Goal: Information Seeking & Learning: Learn about a topic

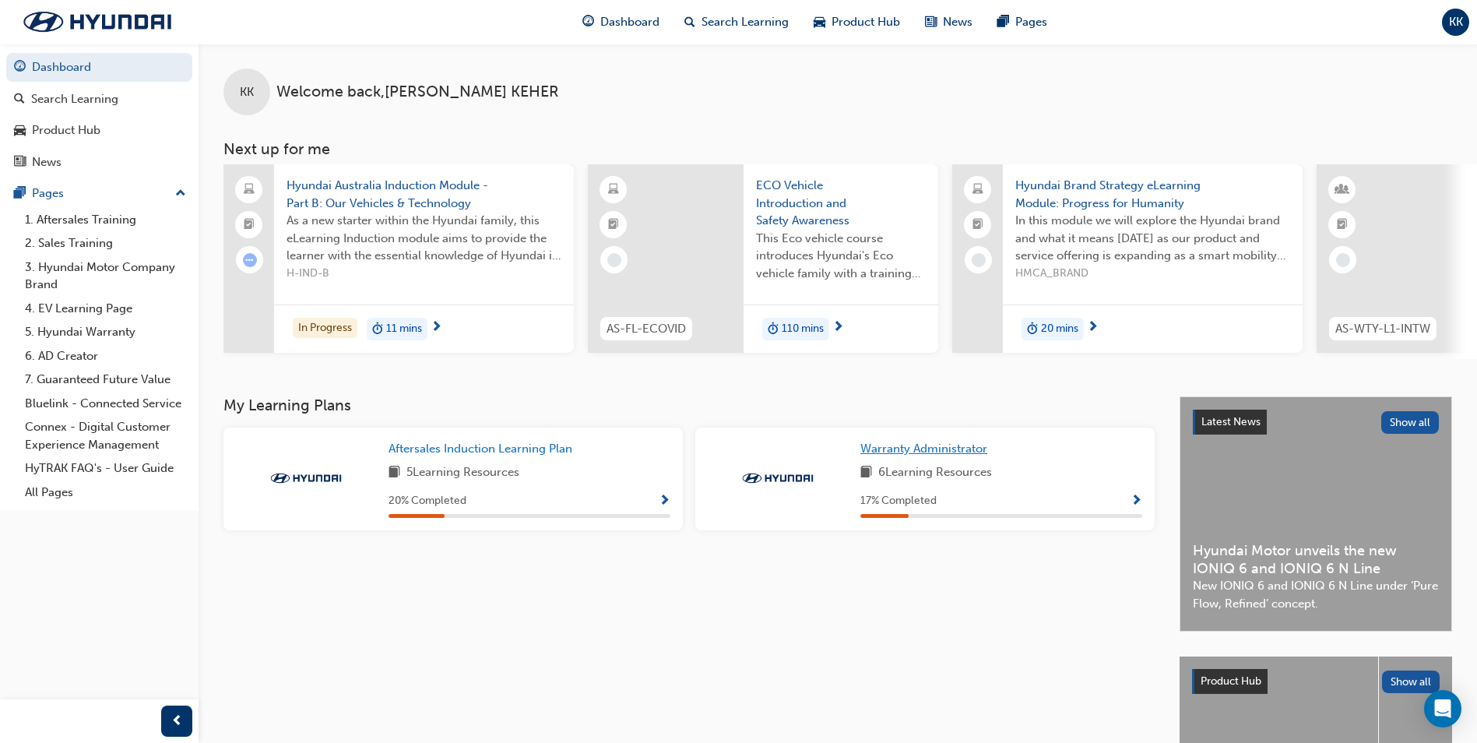
click at [919, 456] on span "Warranty Administrator" at bounding box center [923, 449] width 127 height 14
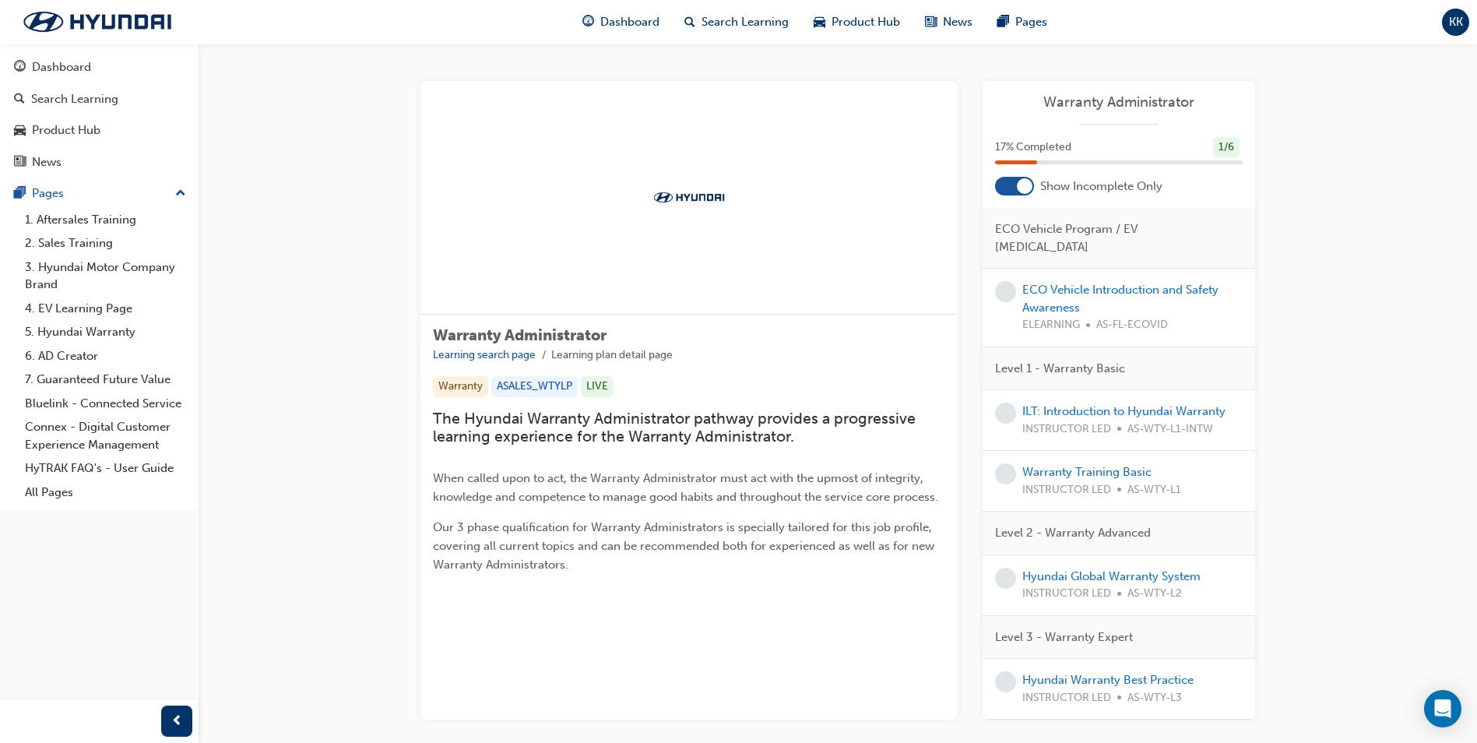
click at [1029, 190] on div at bounding box center [1025, 186] width 16 height 16
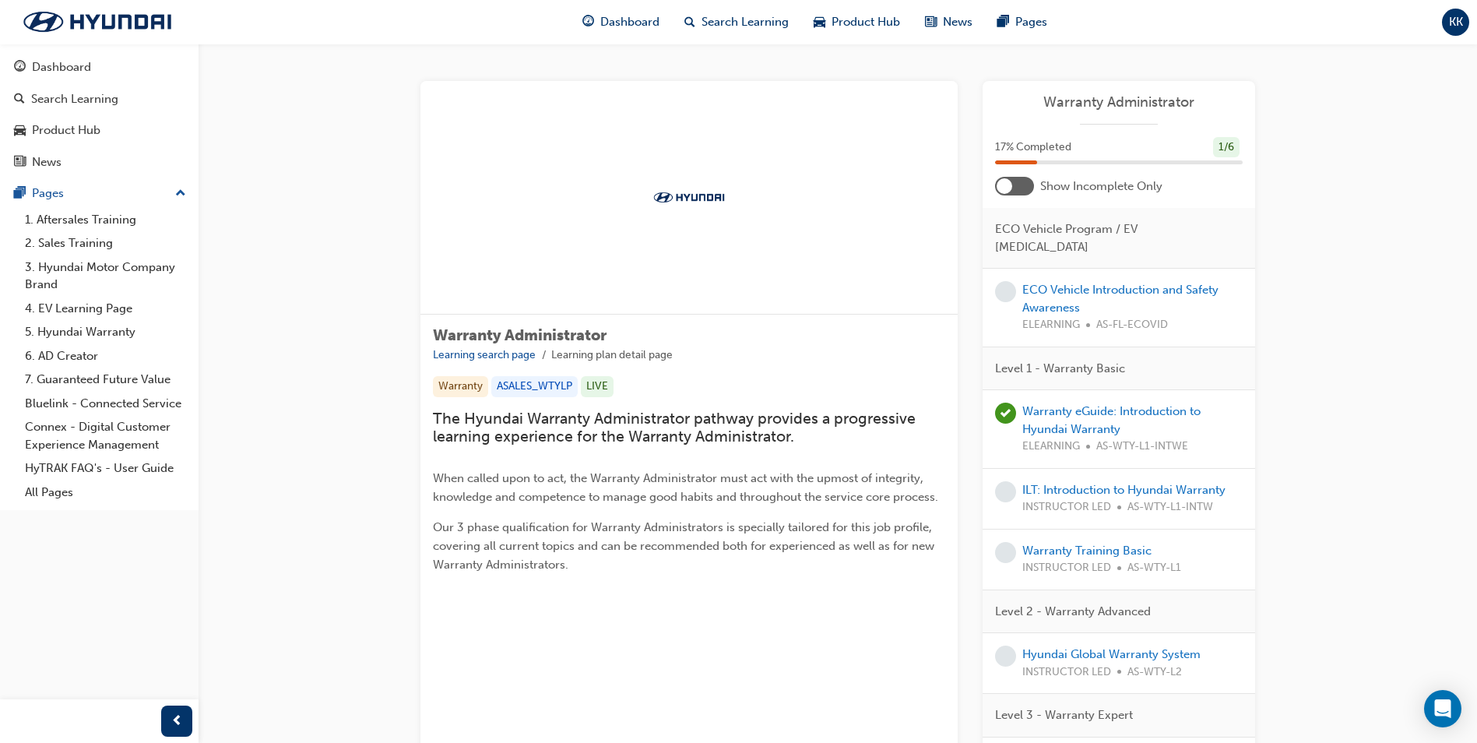
click at [1029, 190] on div at bounding box center [1014, 186] width 39 height 19
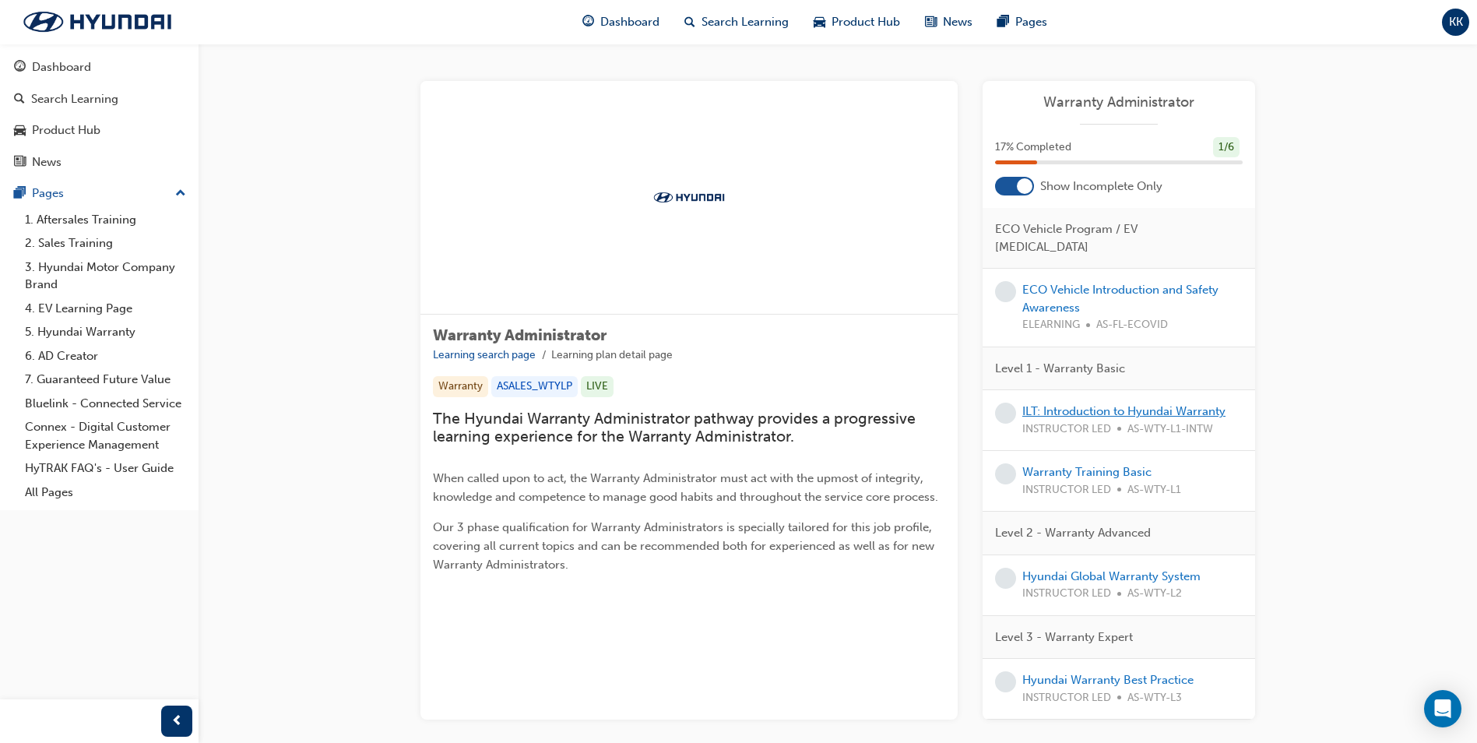
click at [1076, 404] on link "ILT: Introduction to Hyundai Warranty" at bounding box center [1123, 411] width 203 height 14
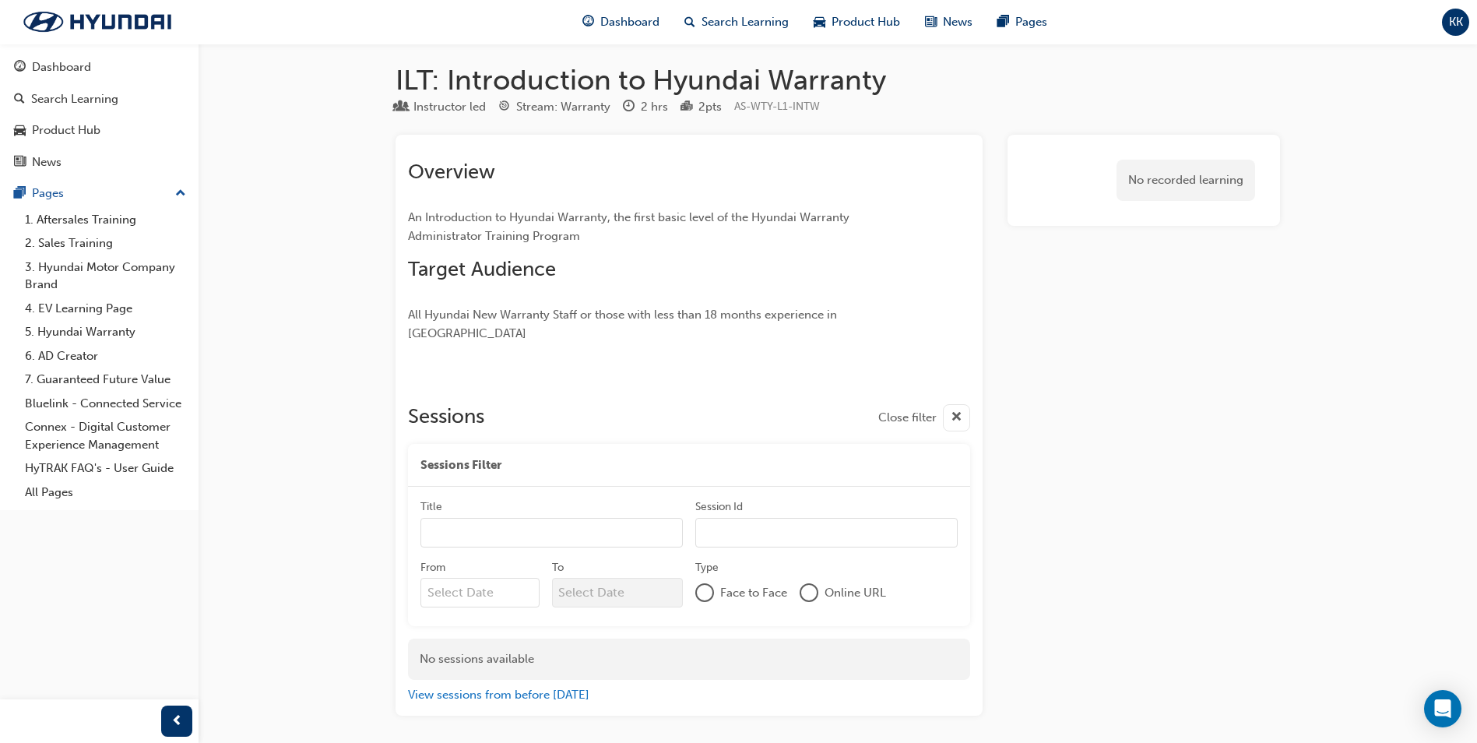
scroll to position [8, 0]
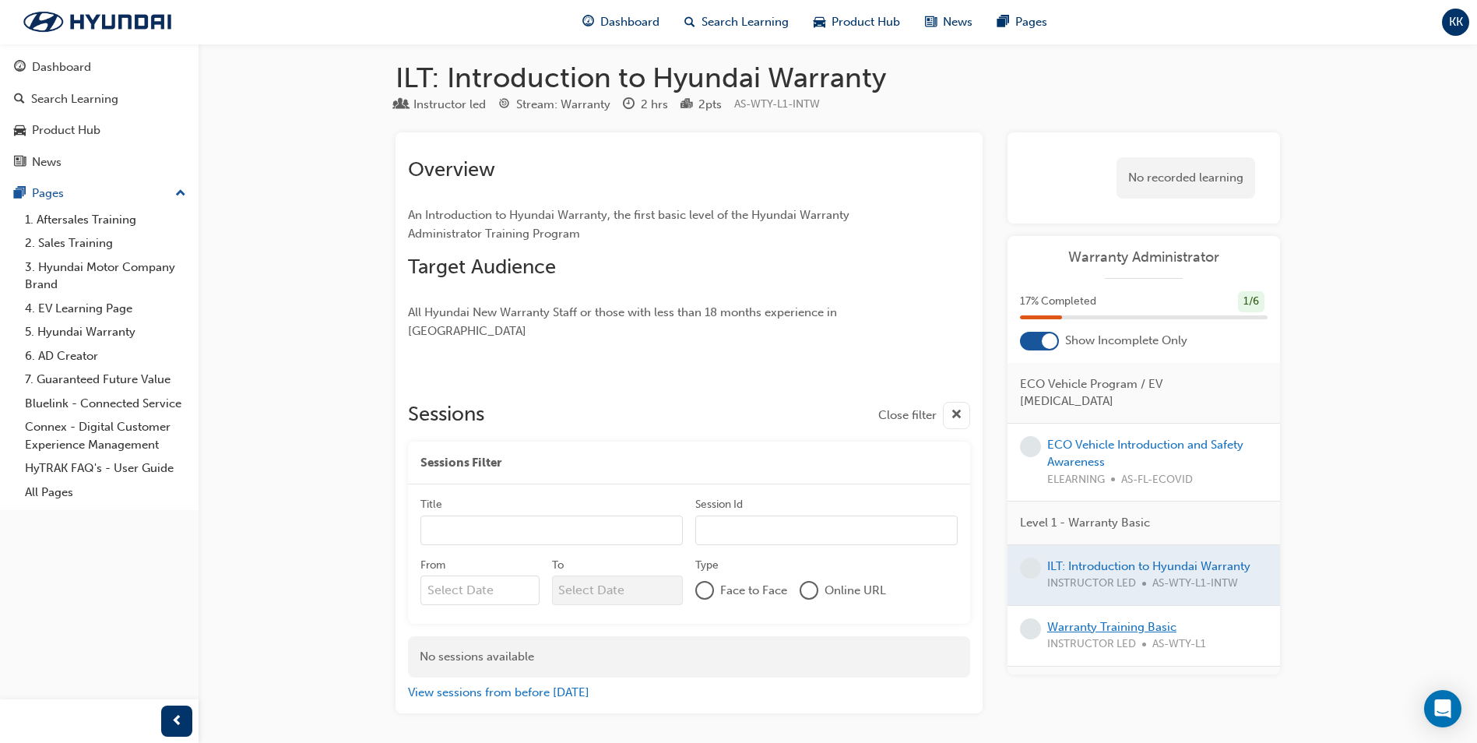
click at [1124, 620] on link "Warranty Training Basic" at bounding box center [1111, 627] width 129 height 14
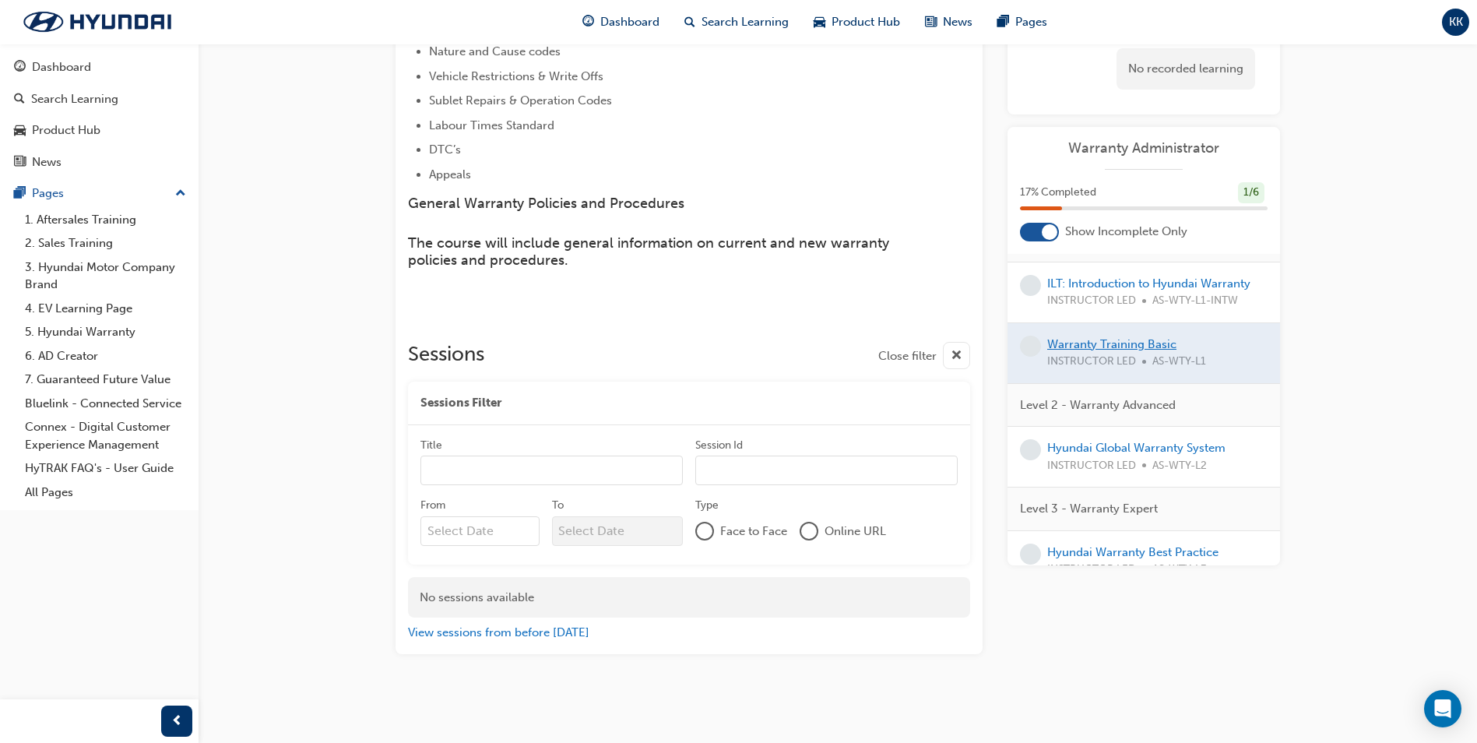
scroll to position [182, 0]
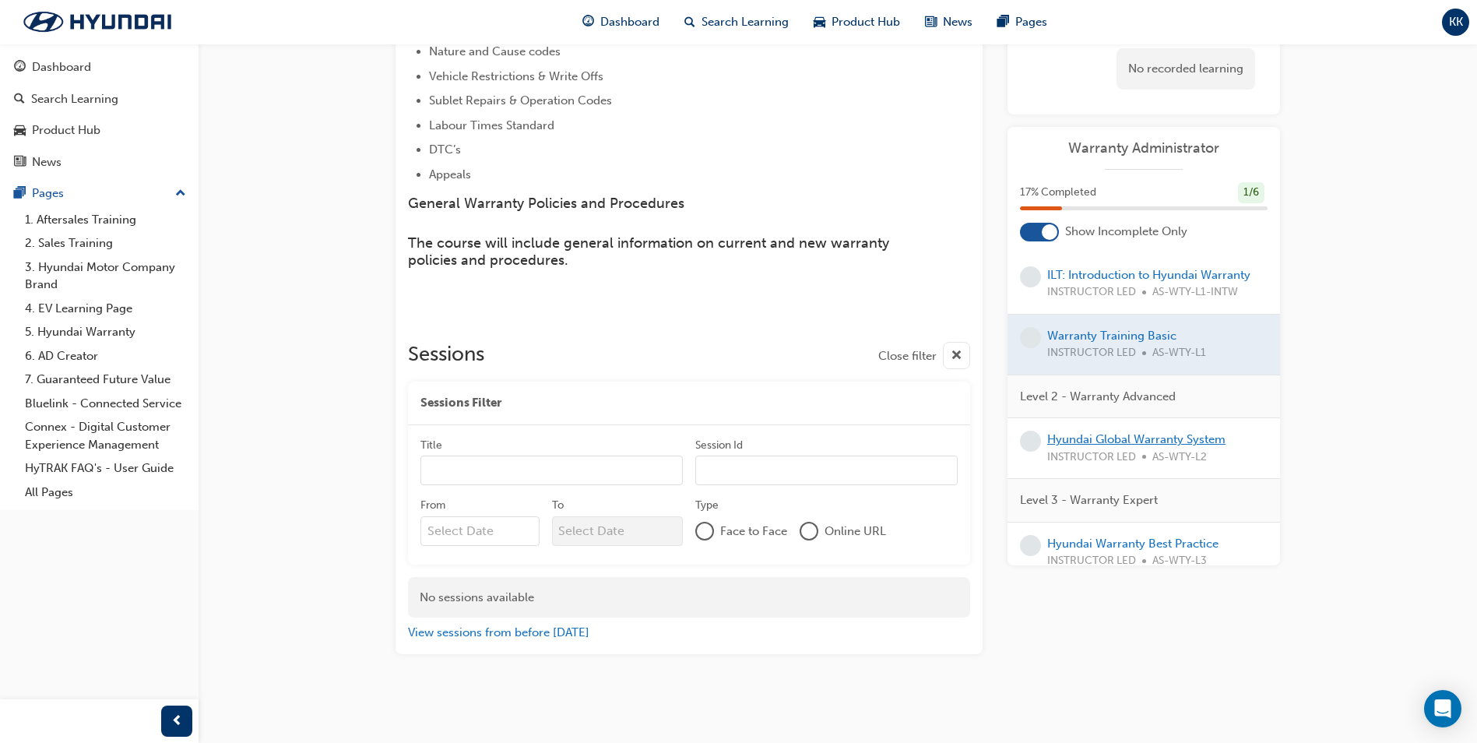
click at [1115, 432] on link "Hyundai Global Warranty System" at bounding box center [1136, 439] width 178 height 14
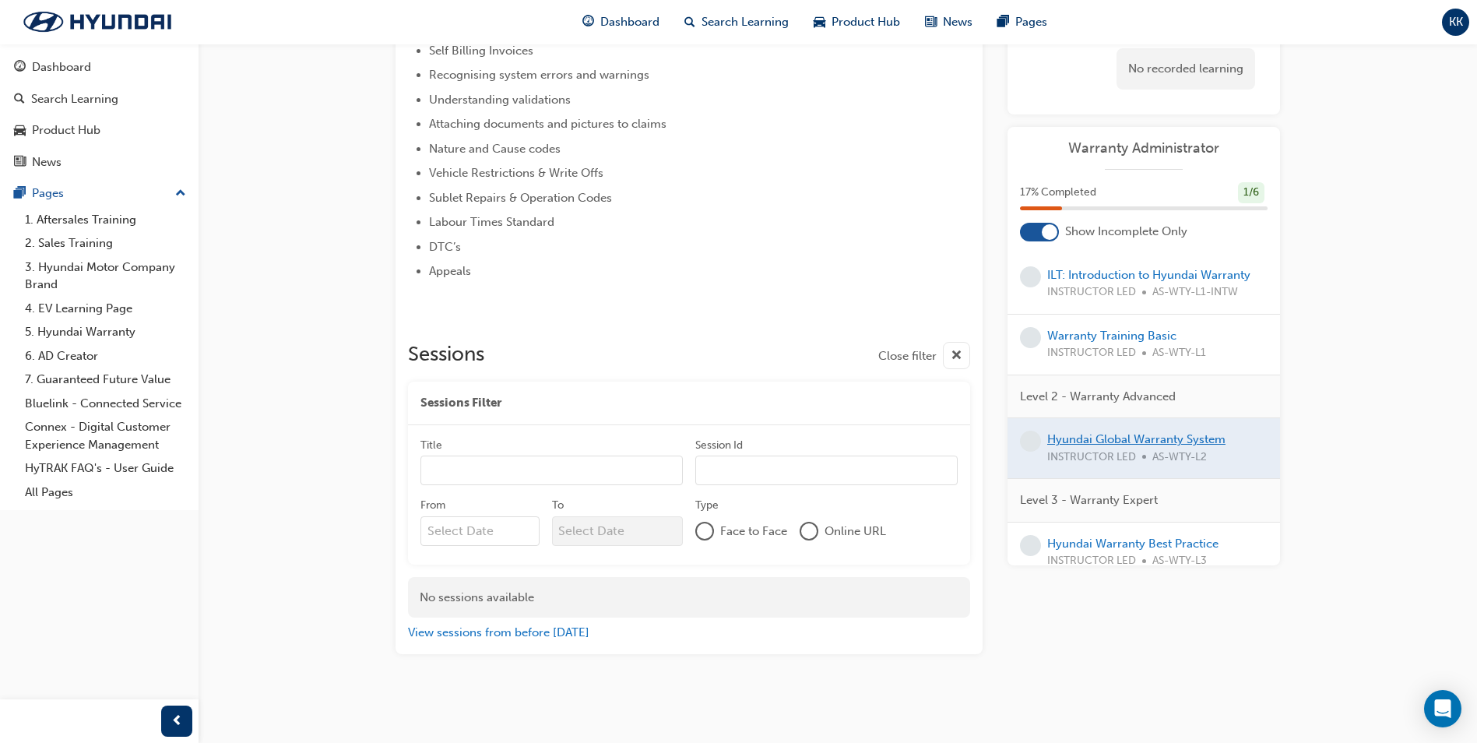
scroll to position [431, 0]
click at [1118, 537] on link "Hyundai Warranty Best Practice" at bounding box center [1132, 544] width 171 height 14
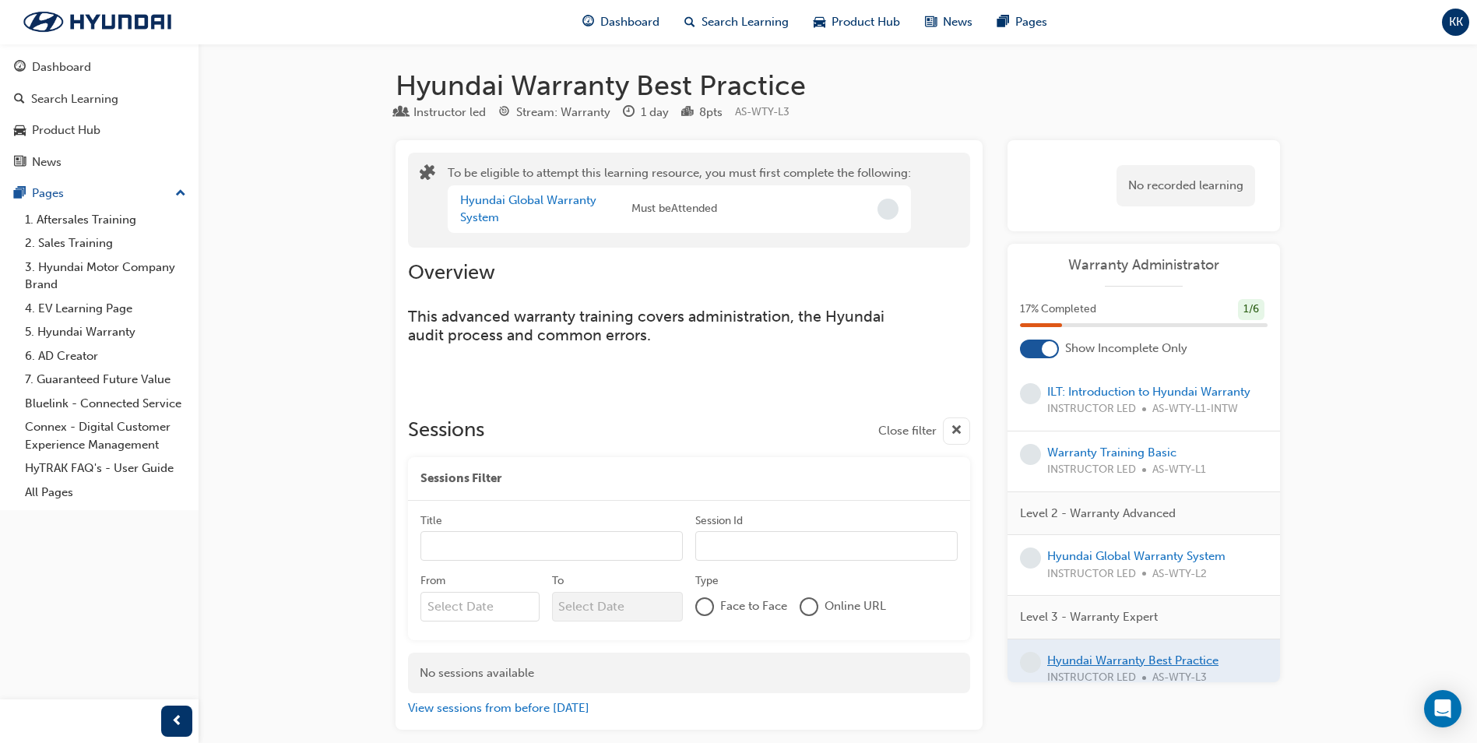
scroll to position [76, 0]
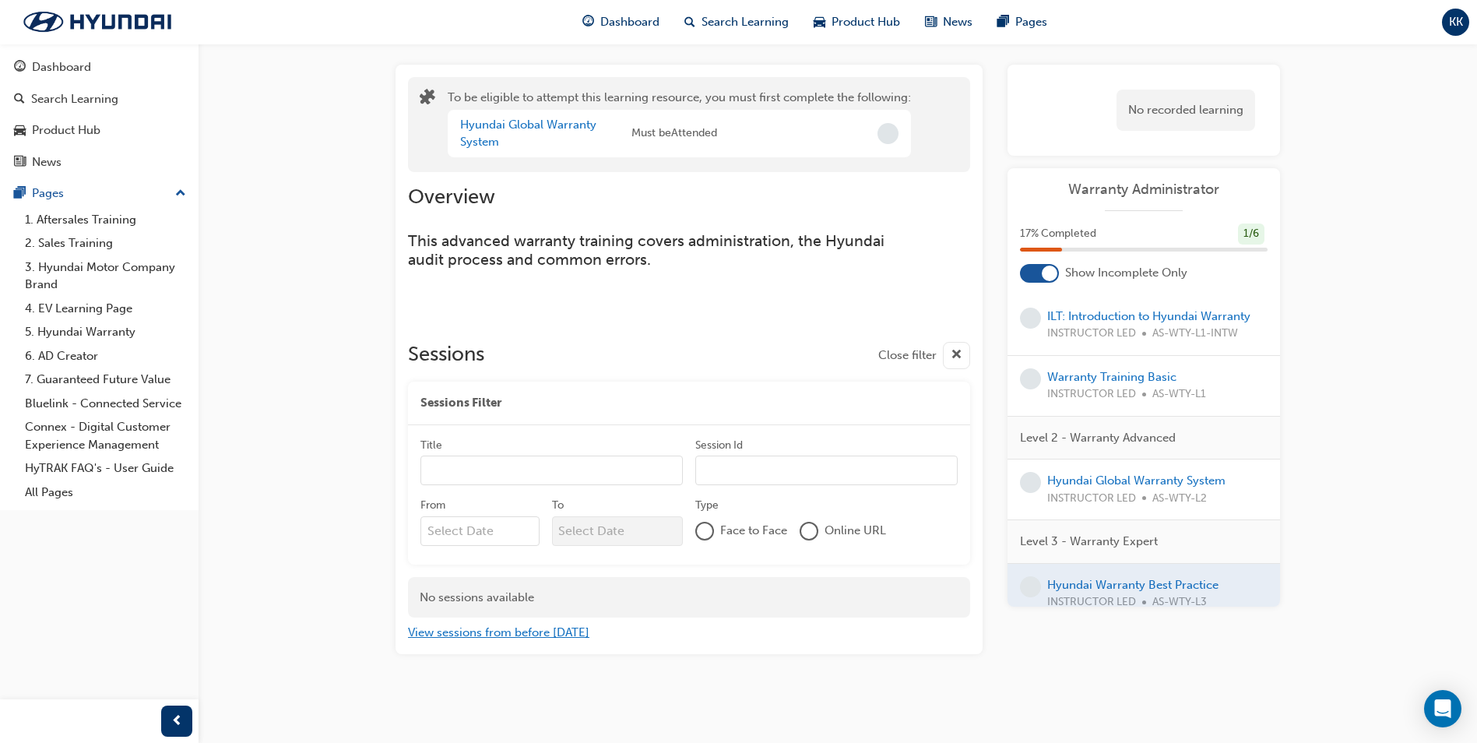
click at [509, 632] on button "View sessions from before [DATE]" at bounding box center [498, 633] width 181 height 18
